Goal: Task Accomplishment & Management: Complete application form

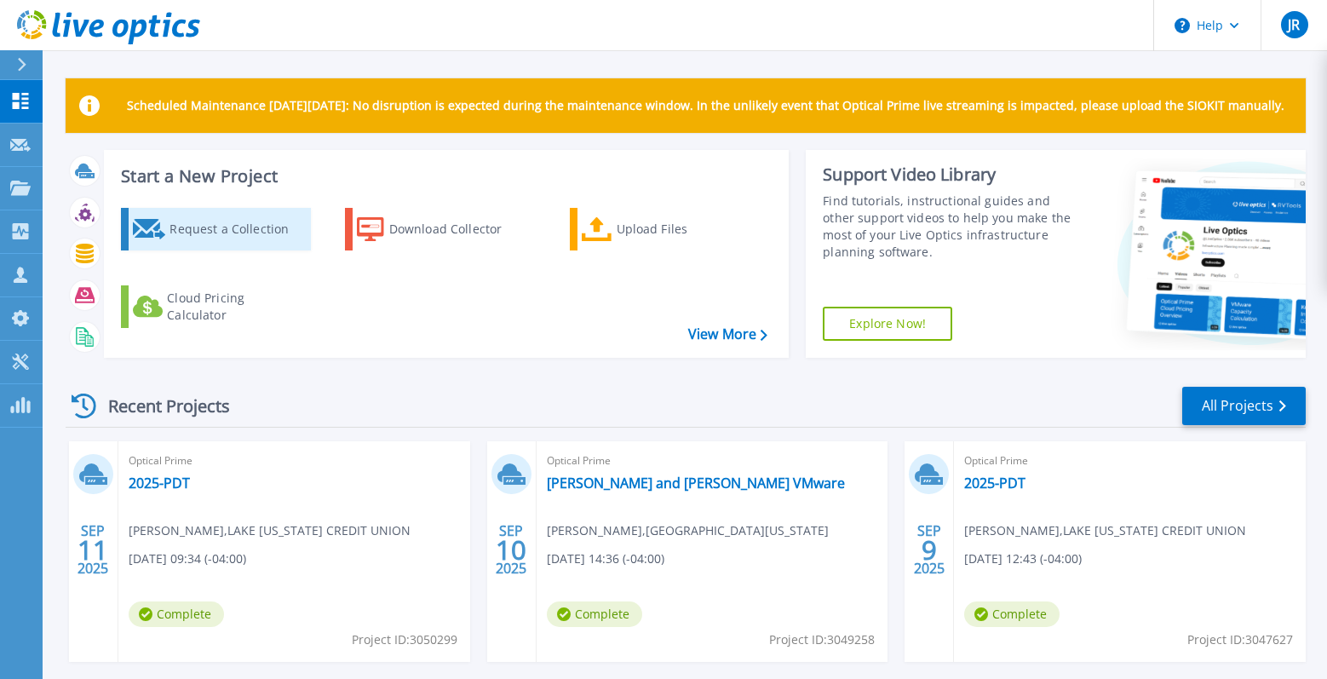
click at [229, 227] on div "Request a Collection" at bounding box center [237, 229] width 136 height 34
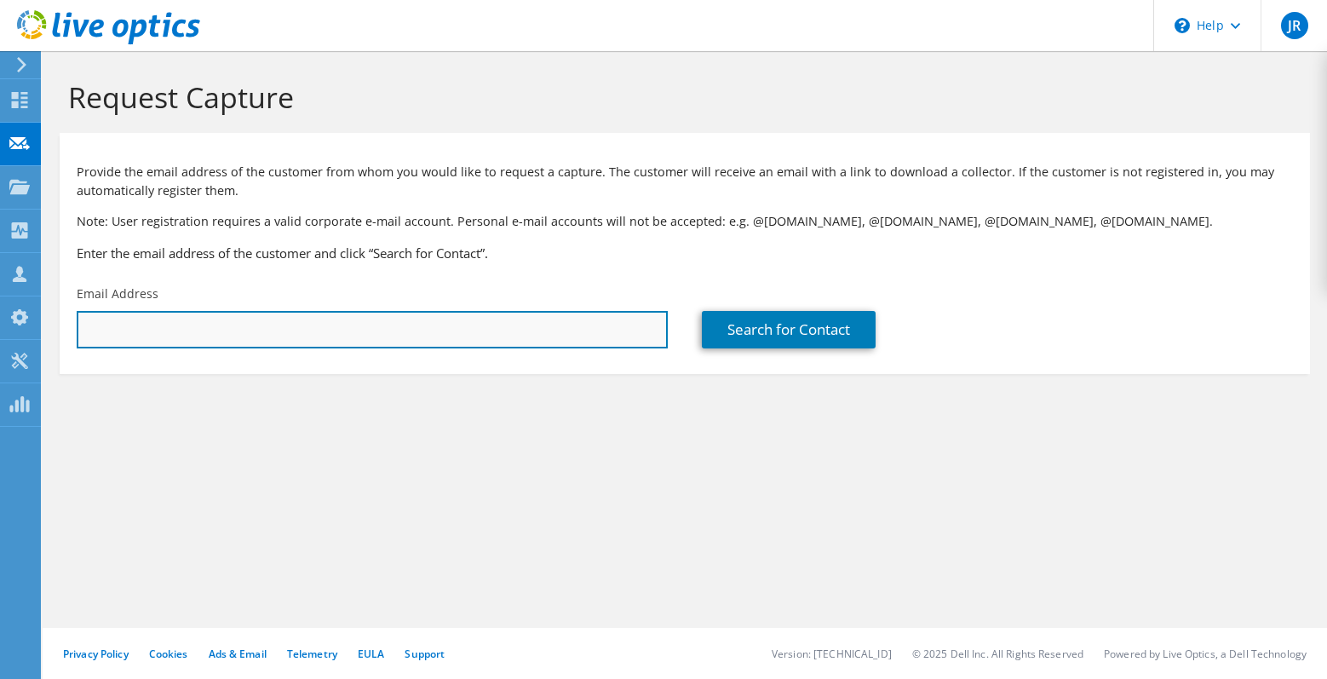
paste input "turnboughd@cooley.edu"
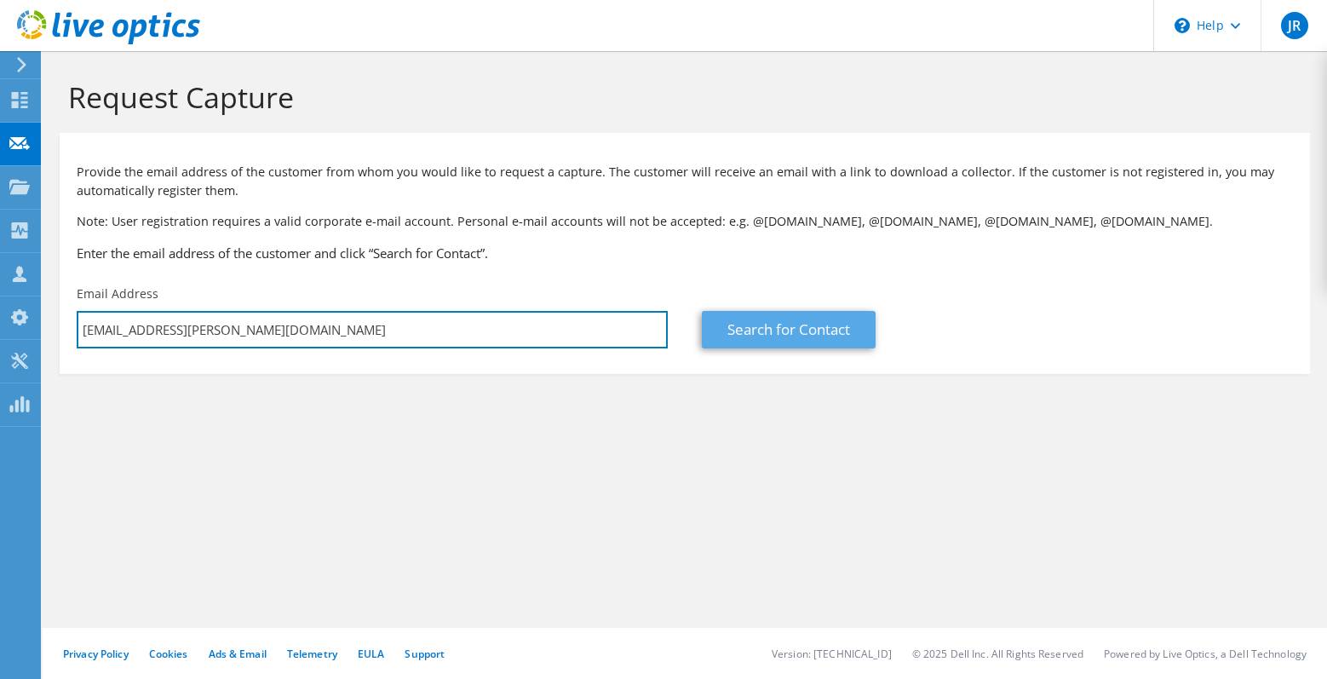
type input "turnboughd@cooley.edu"
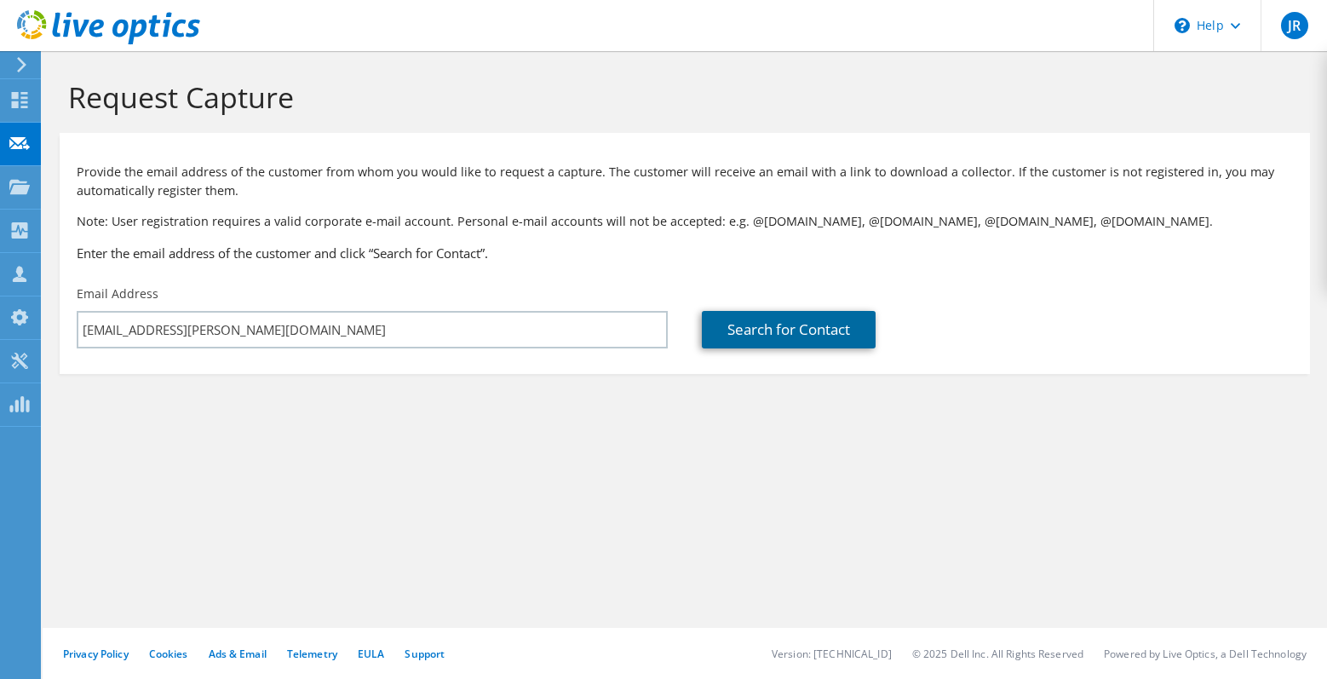
click at [773, 324] on link "Search for Contact" at bounding box center [789, 329] width 174 height 37
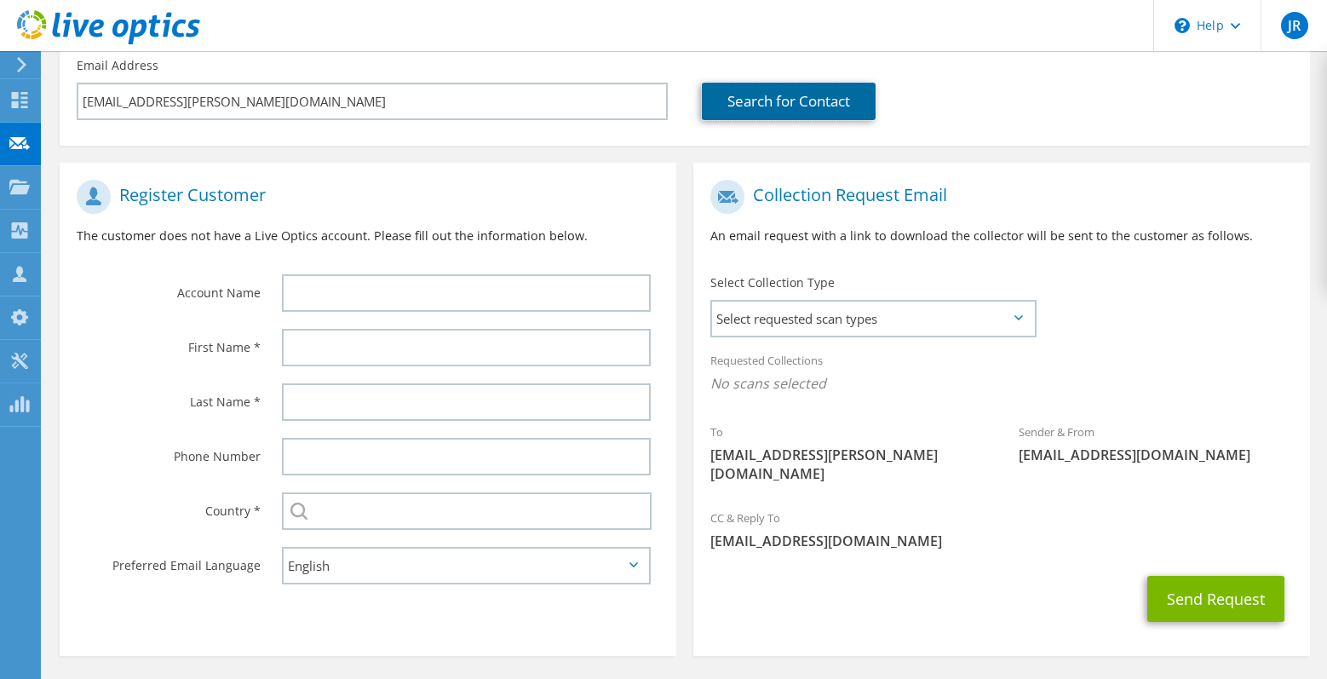
scroll to position [255, 0]
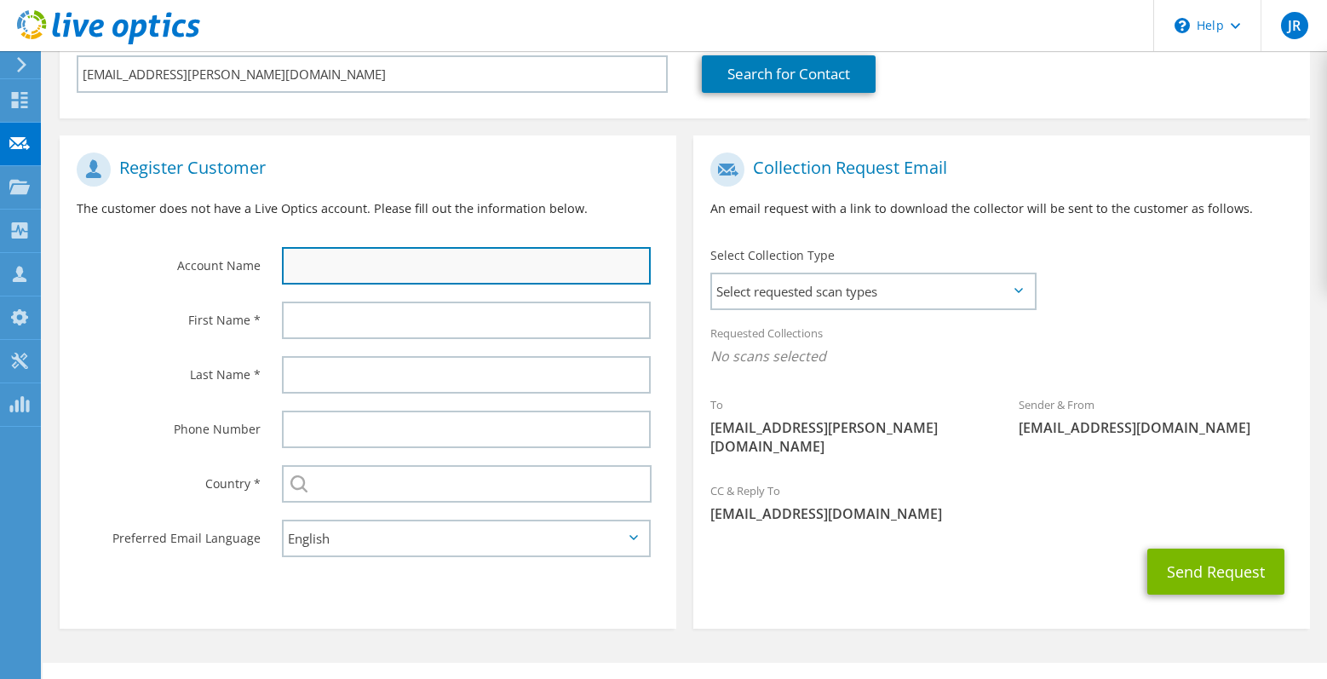
click at [351, 263] on input "text" at bounding box center [466, 265] width 369 height 37
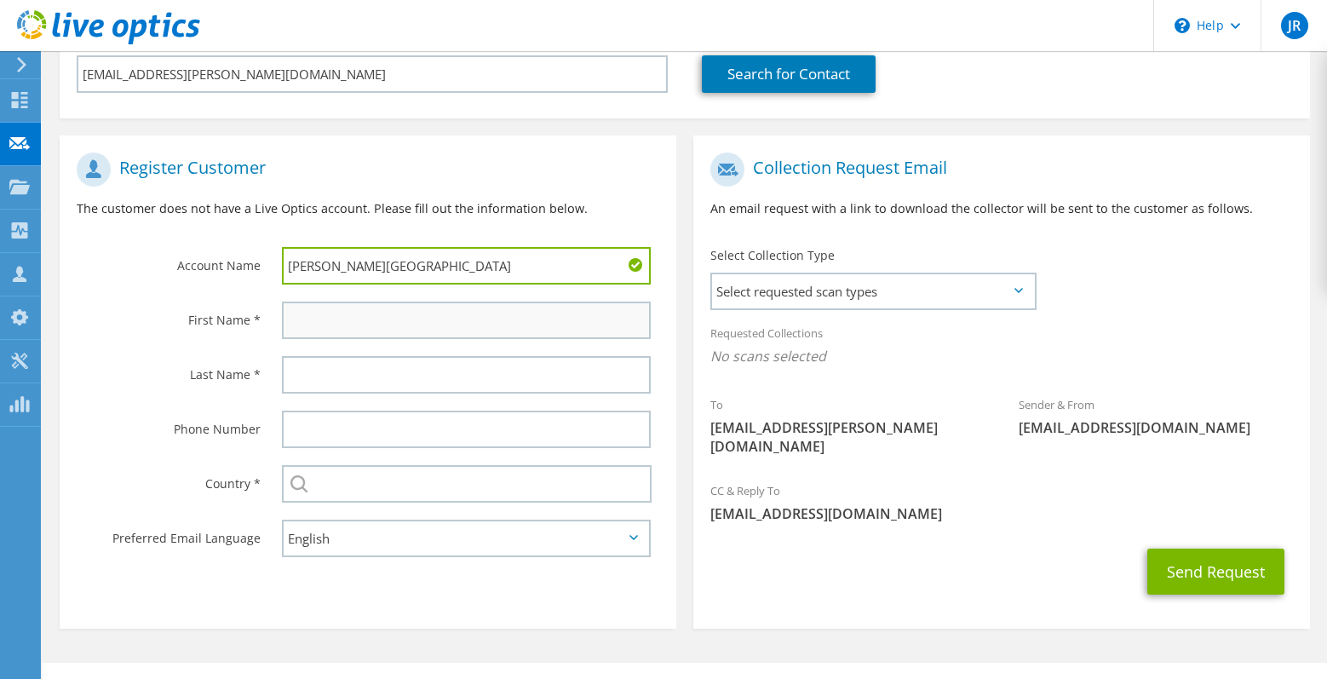
type input "Cooley Law School"
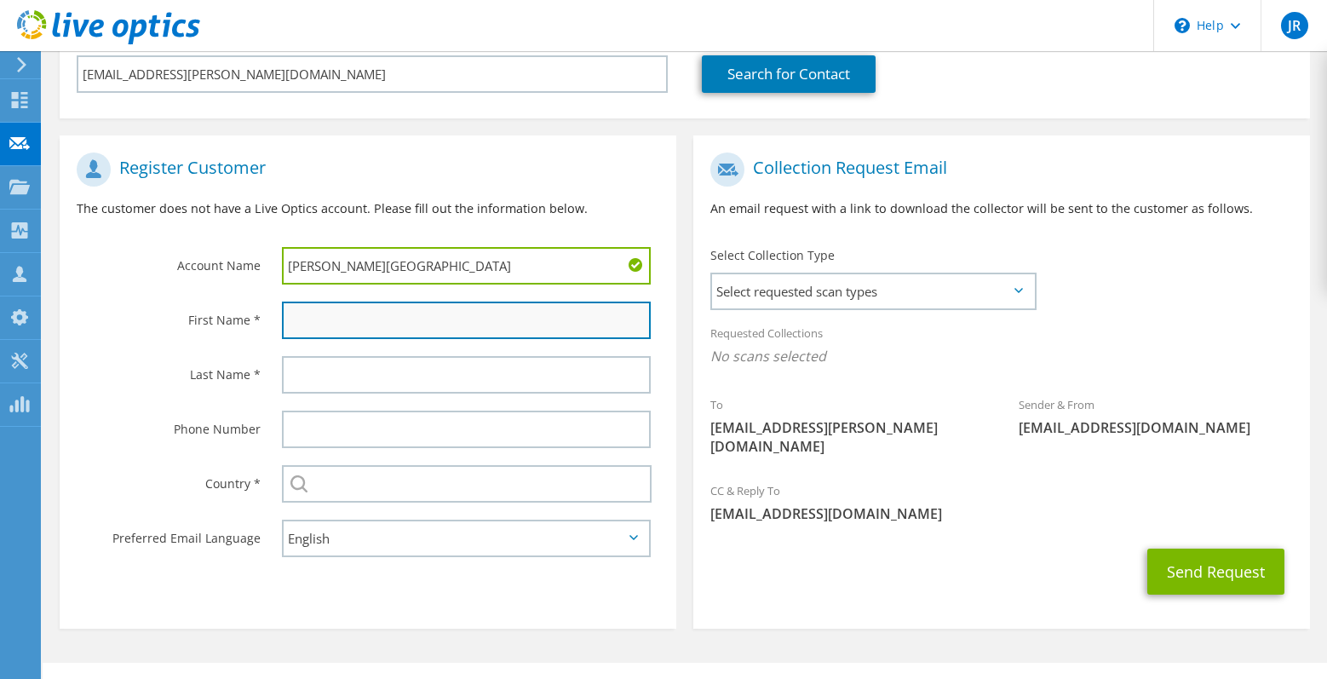
click at [339, 318] on input "text" at bounding box center [466, 319] width 369 height 37
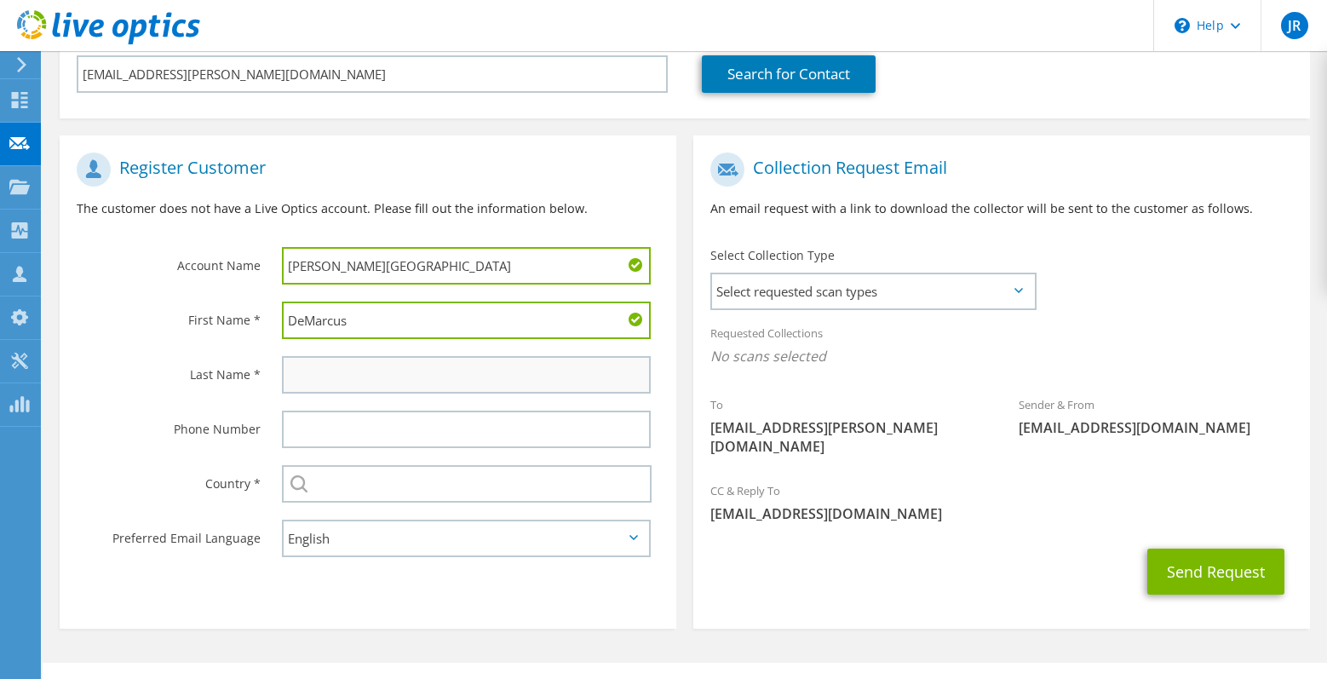
type input "DeMarcus"
click at [317, 374] on input "text" at bounding box center [466, 374] width 369 height 37
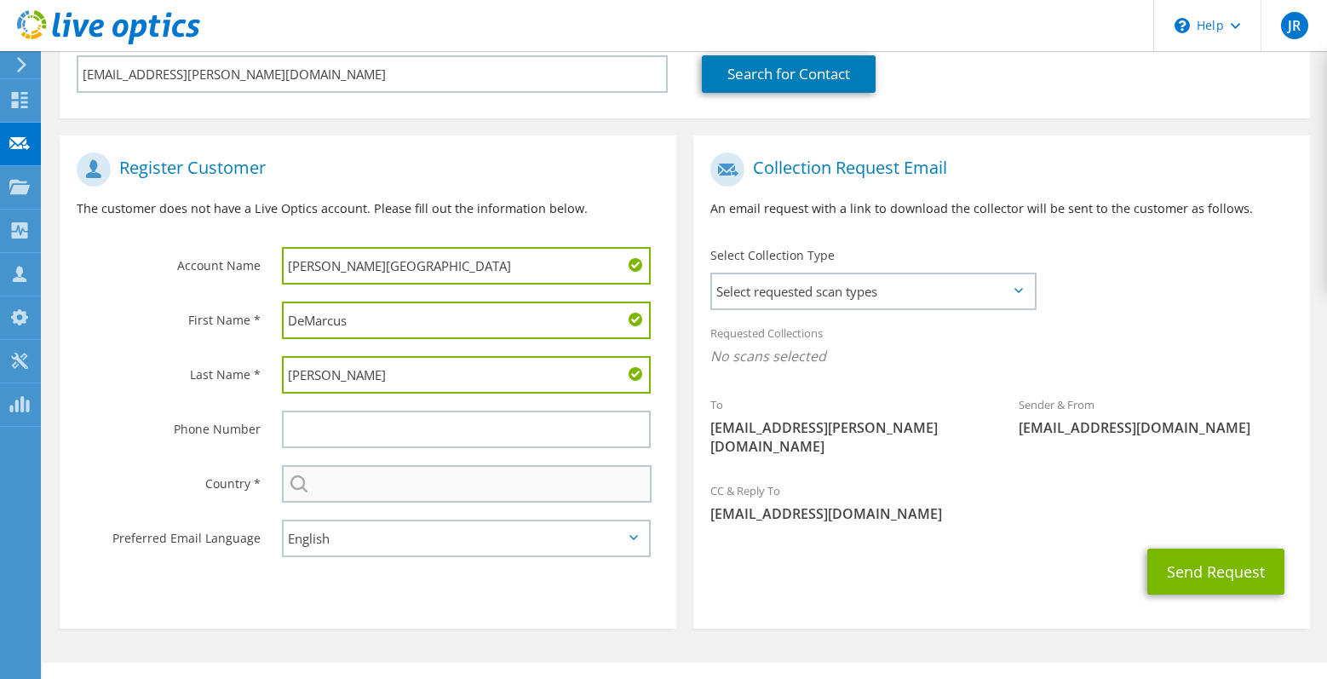
type input "Turnbough"
click at [364, 486] on input "text" at bounding box center [467, 483] width 370 height 37
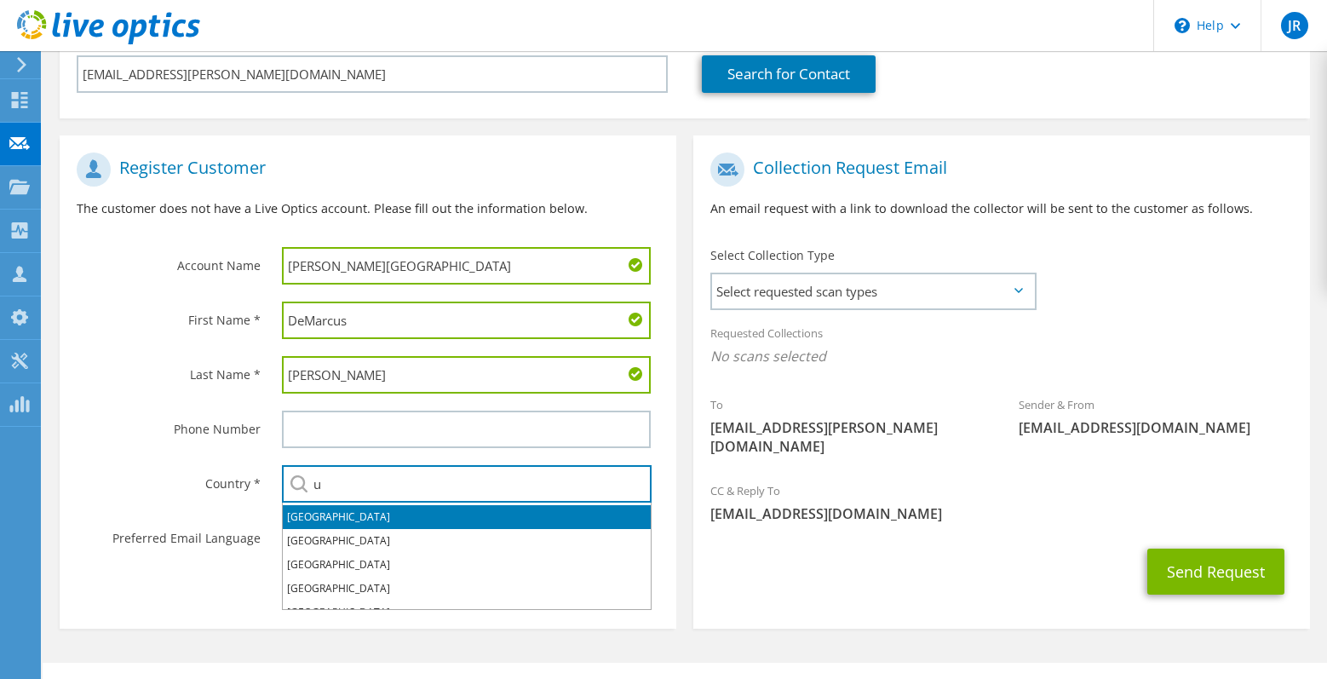
scroll to position [85, 0]
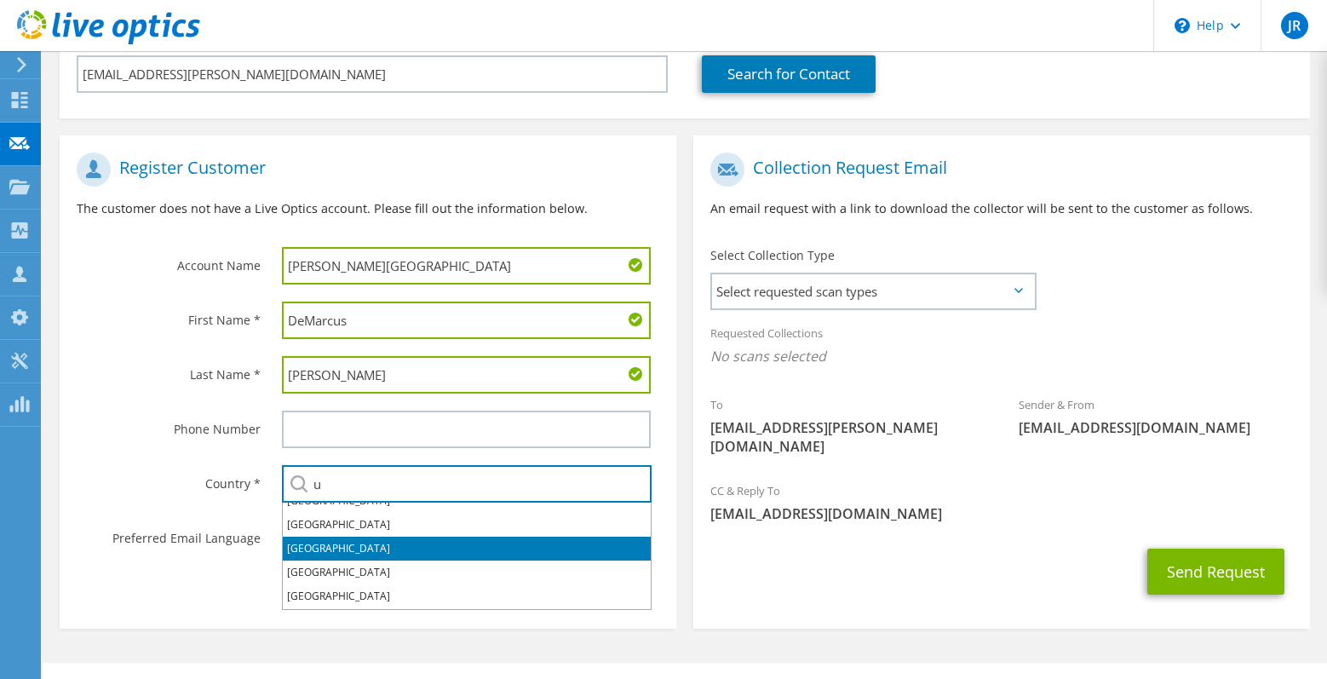
click at [332, 542] on li "[GEOGRAPHIC_DATA]" at bounding box center [467, 548] width 368 height 24
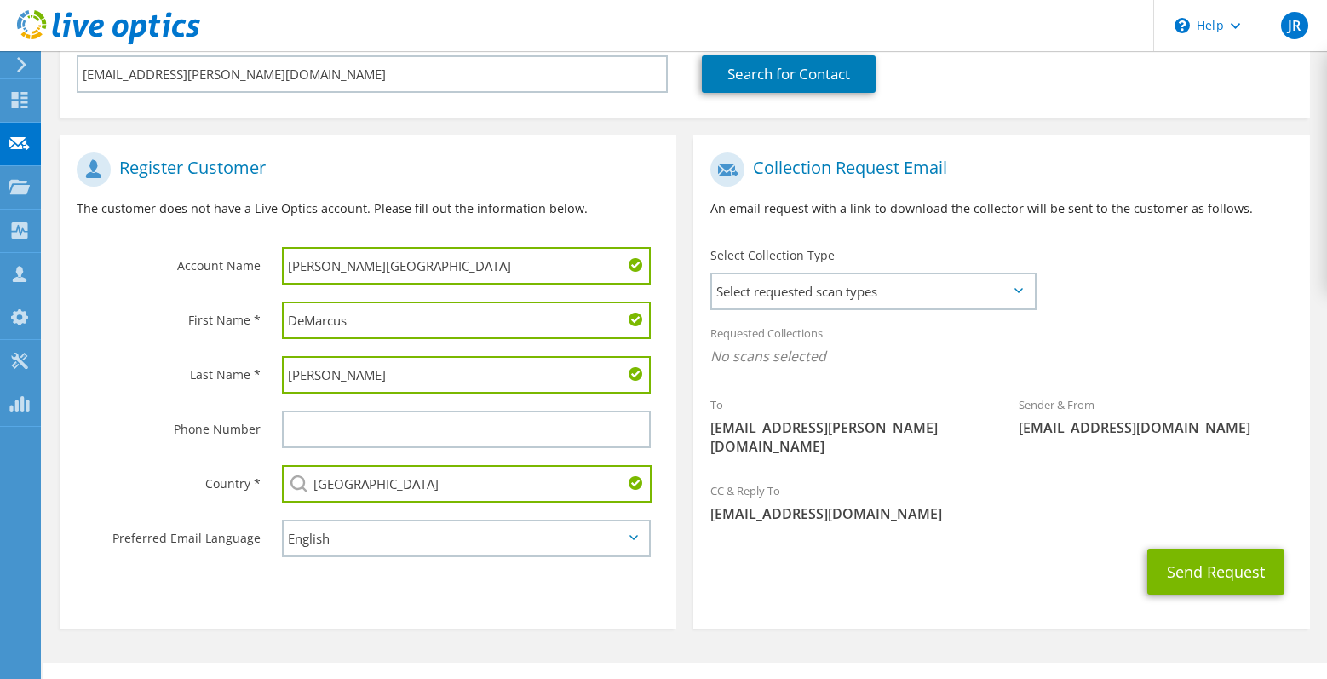
type input "[GEOGRAPHIC_DATA]"
click at [1019, 289] on icon at bounding box center [1018, 290] width 9 height 5
click at [1007, 289] on span "Select requested scan types" at bounding box center [873, 291] width 322 height 34
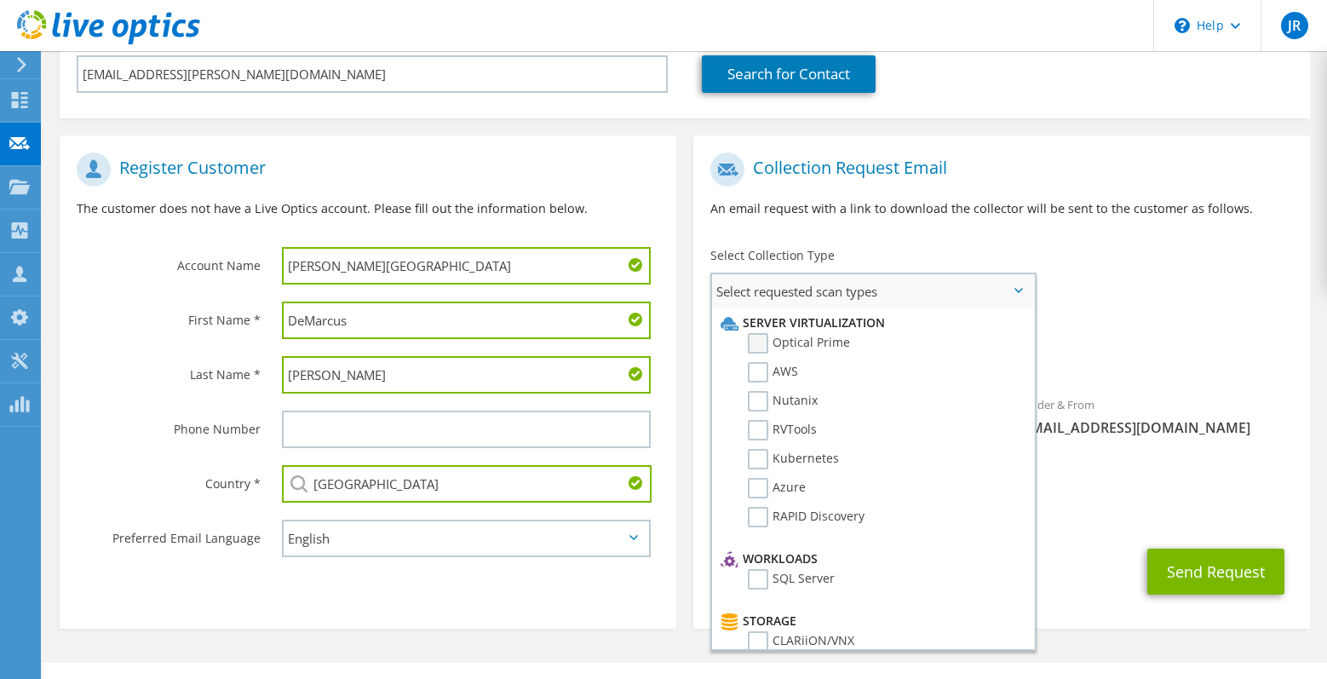
click at [754, 343] on label "Optical Prime" at bounding box center [799, 343] width 102 height 20
click at [0, 0] on input "Optical Prime" at bounding box center [0, 0] width 0 height 0
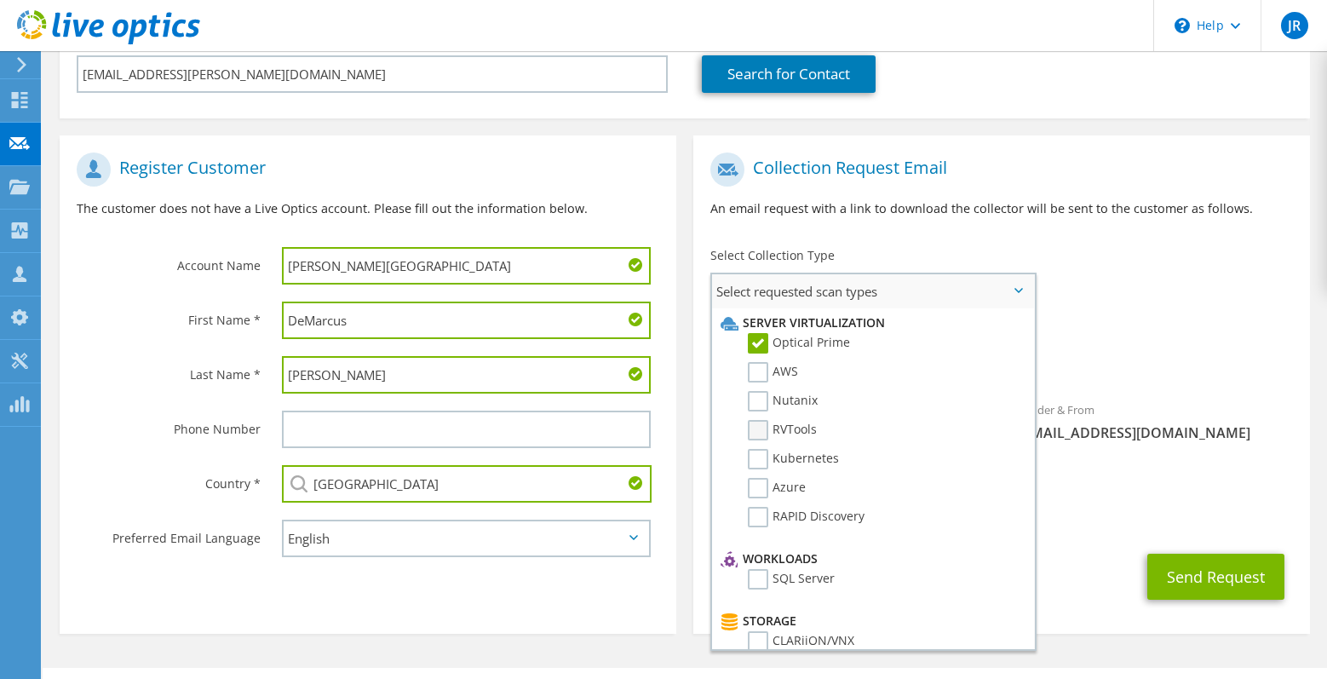
click at [762, 432] on label "RVTools" at bounding box center [782, 430] width 69 height 20
click at [0, 0] on input "RVTools" at bounding box center [0, 0] width 0 height 0
click at [1095, 478] on div "CC & Reply To riouxj@peopledriven.com" at bounding box center [1001, 507] width 617 height 59
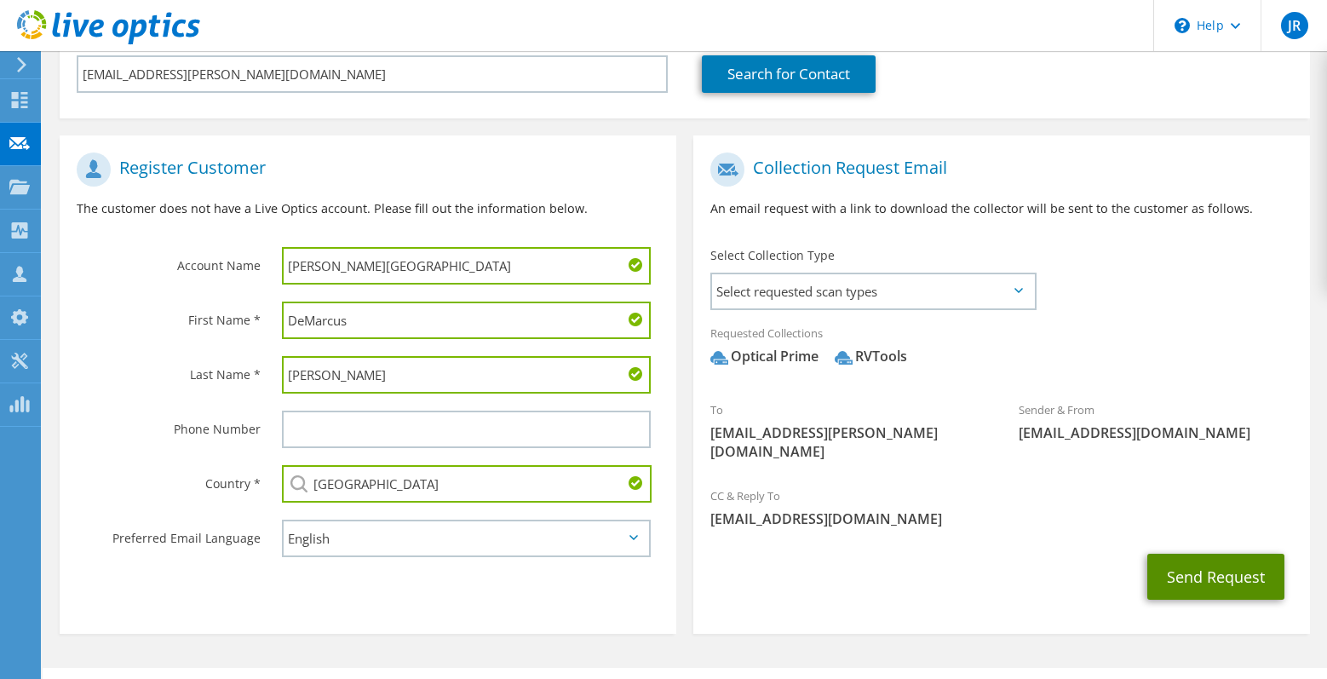
click at [1196, 554] on button "Send Request" at bounding box center [1215, 577] width 137 height 46
